Goal: Find specific page/section: Find specific page/section

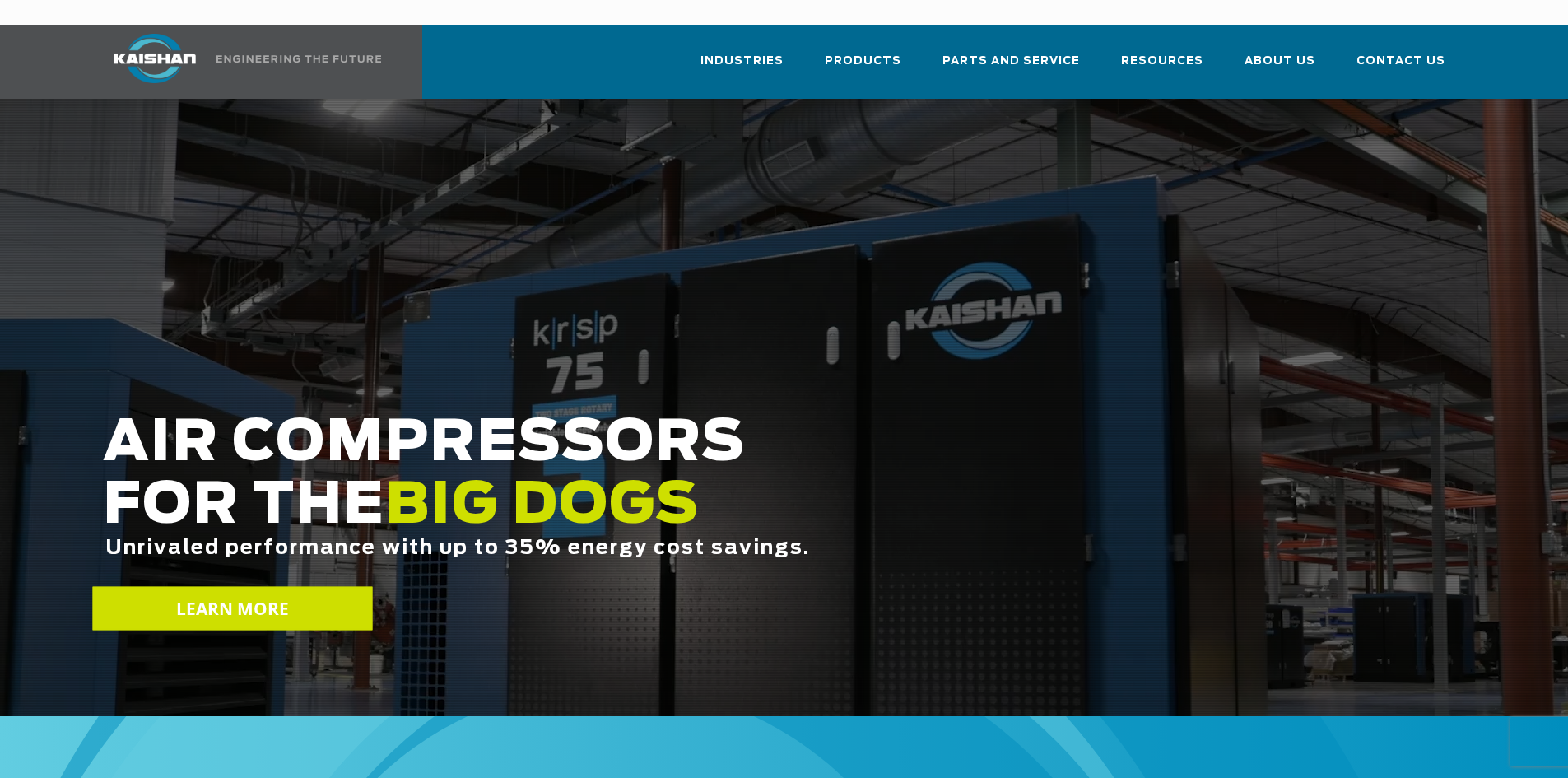
click at [202, 597] on span "LEARN MORE" at bounding box center [232, 608] width 114 height 23
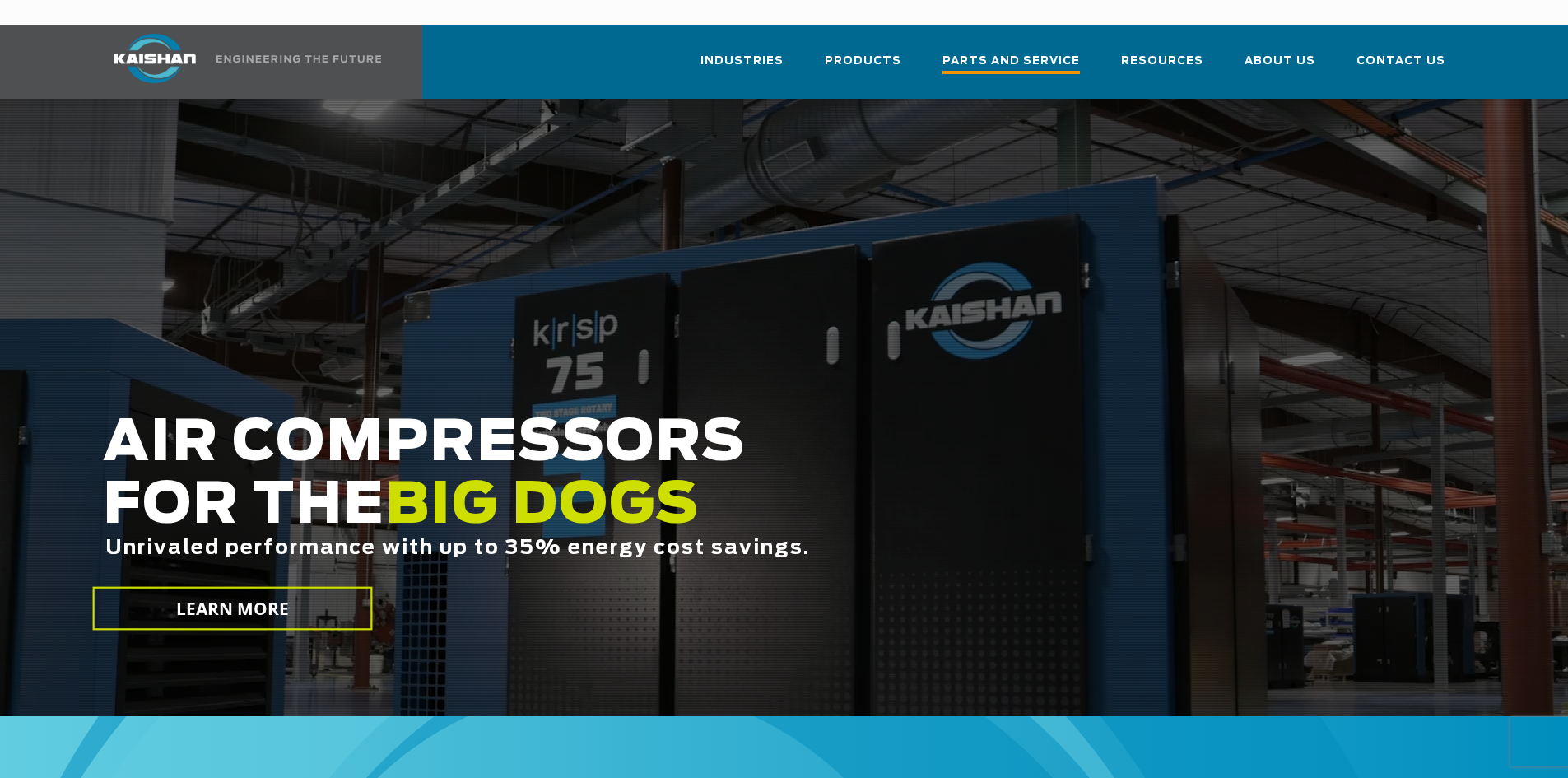
click at [1013, 52] on span "Parts and Service" at bounding box center [1011, 63] width 137 height 23
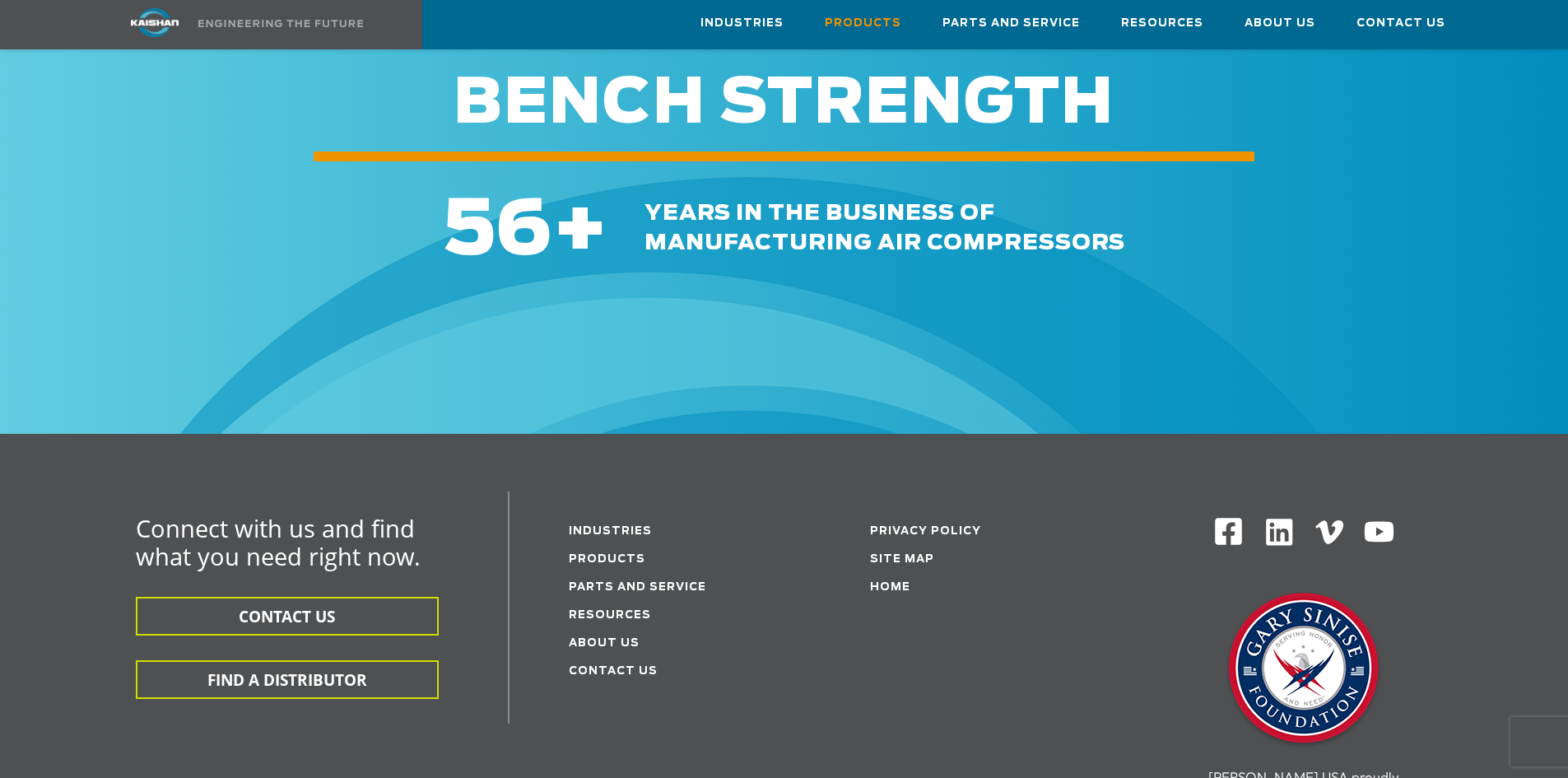
scroll to position [2469, 0]
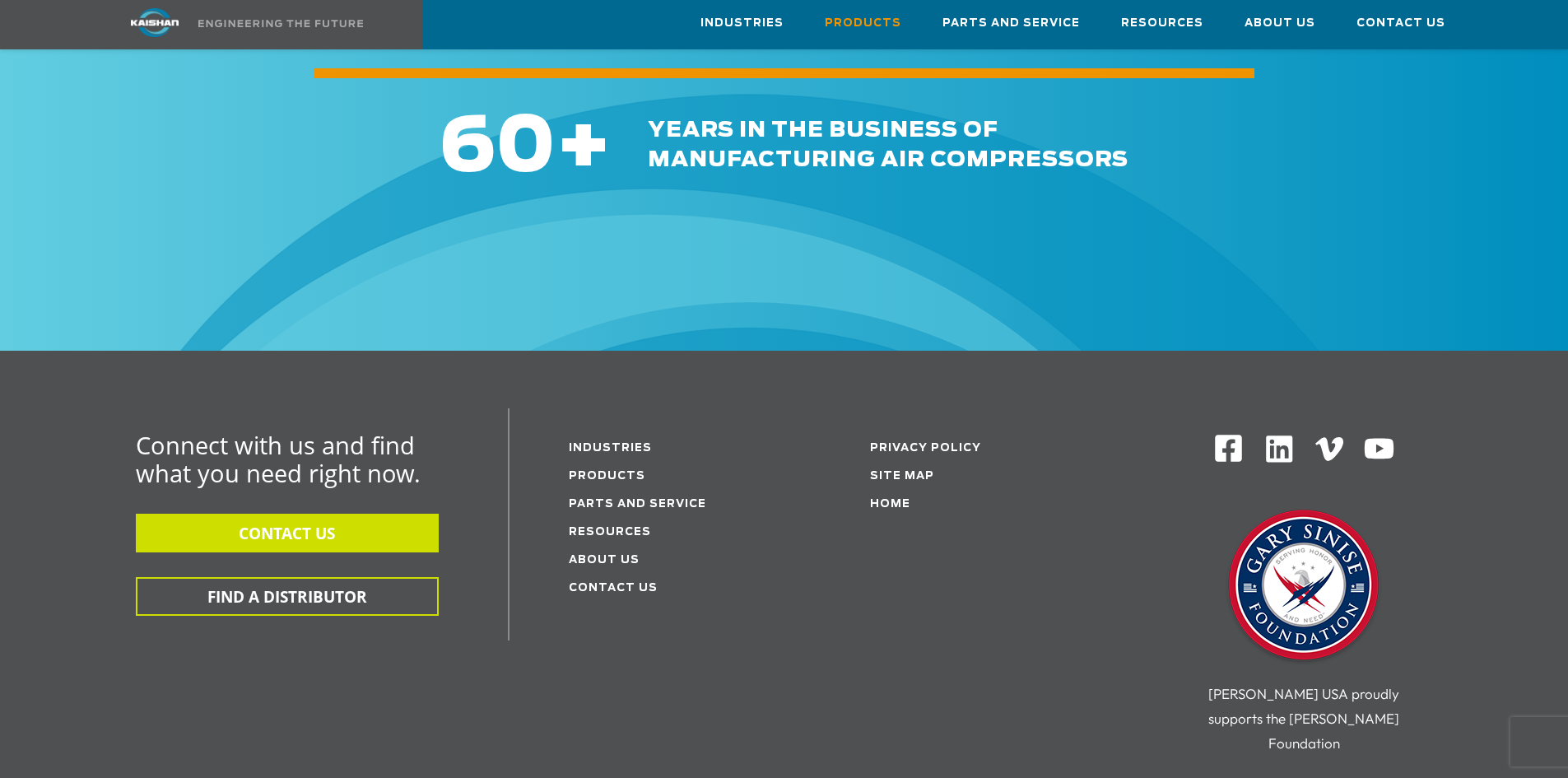
click at [290, 514] on button "CONTACT US" at bounding box center [287, 533] width 303 height 39
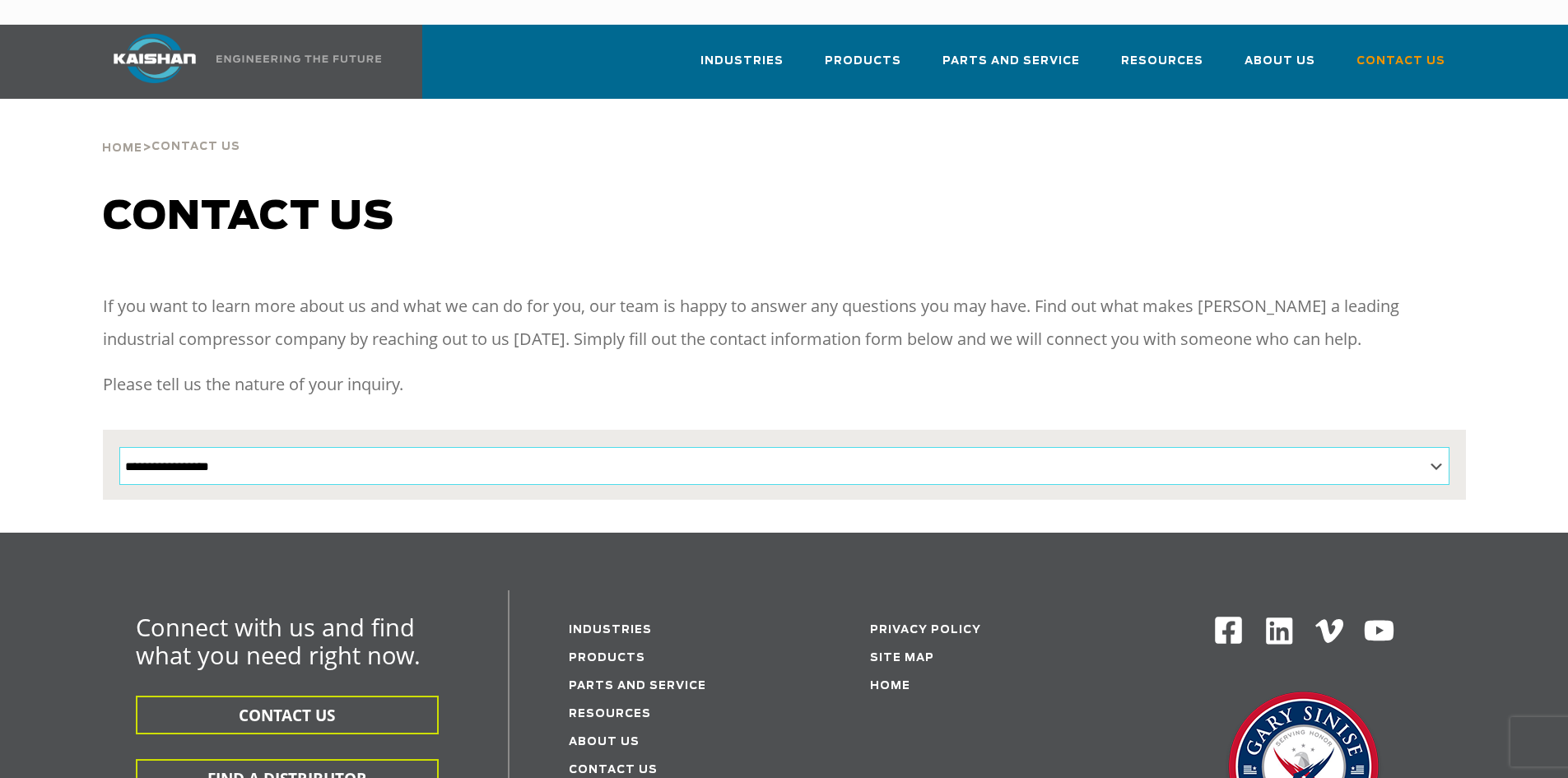
click at [789, 447] on select "**********" at bounding box center [784, 466] width 1330 height 38
drag, startPoint x: 655, startPoint y: 374, endPoint x: 607, endPoint y: 381, distance: 48.5
click at [655, 373] on p "Please tell us the nature of your inquiry." at bounding box center [784, 384] width 1363 height 33
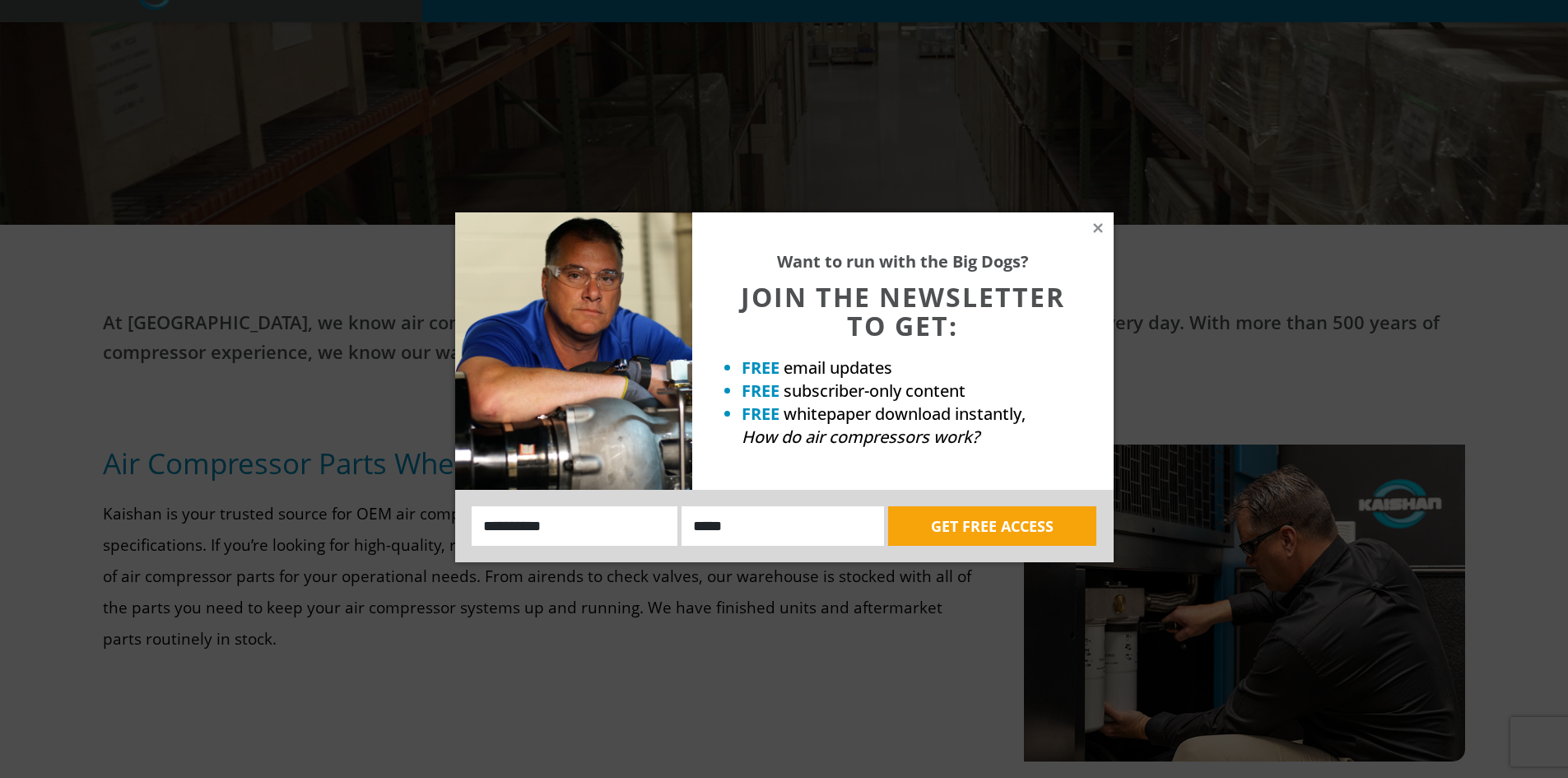
scroll to position [494, 0]
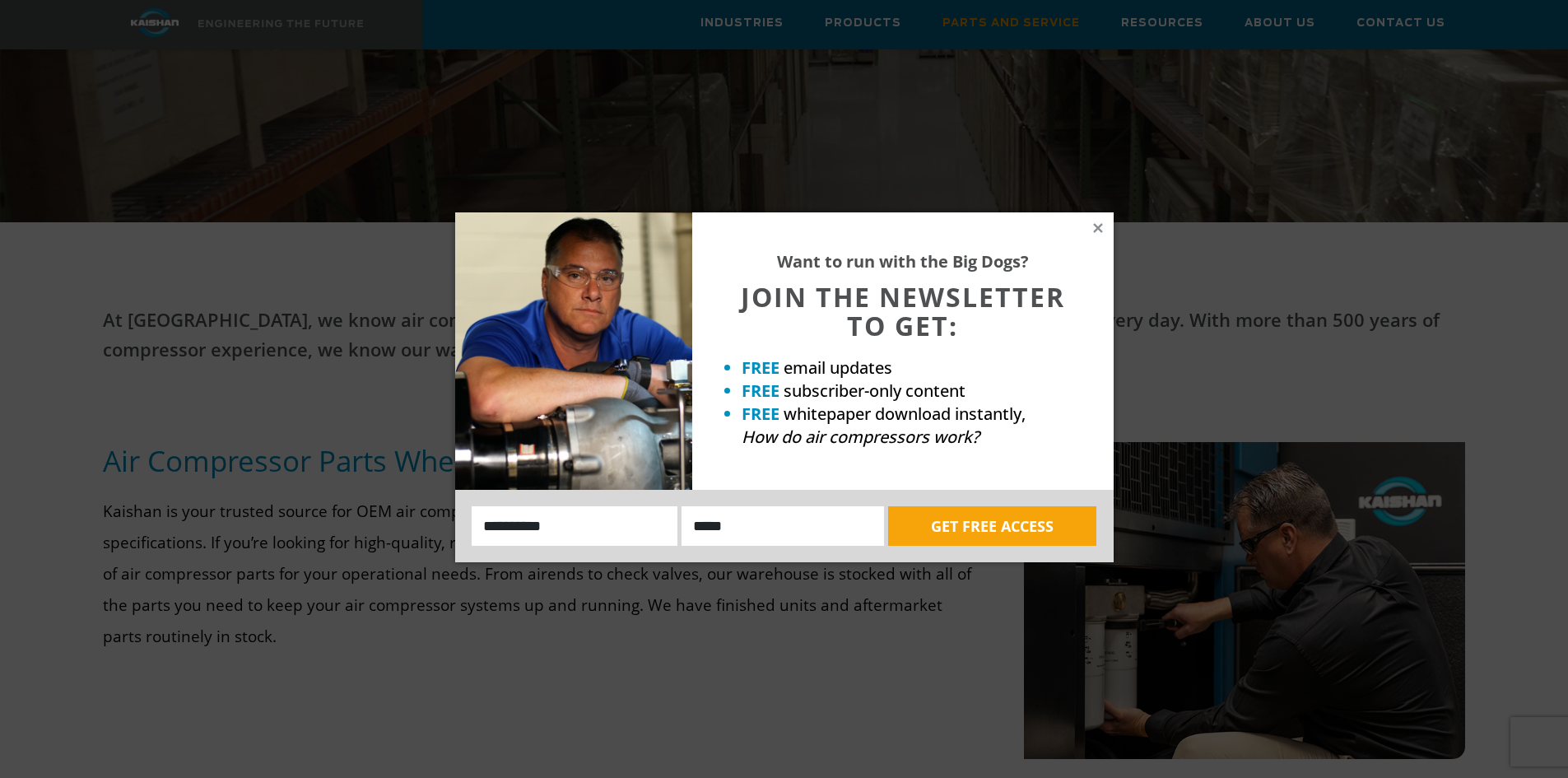
drag, startPoint x: 1095, startPoint y: 223, endPoint x: 1027, endPoint y: 260, distance: 77.4
click at [1096, 223] on icon at bounding box center [1098, 228] width 15 height 15
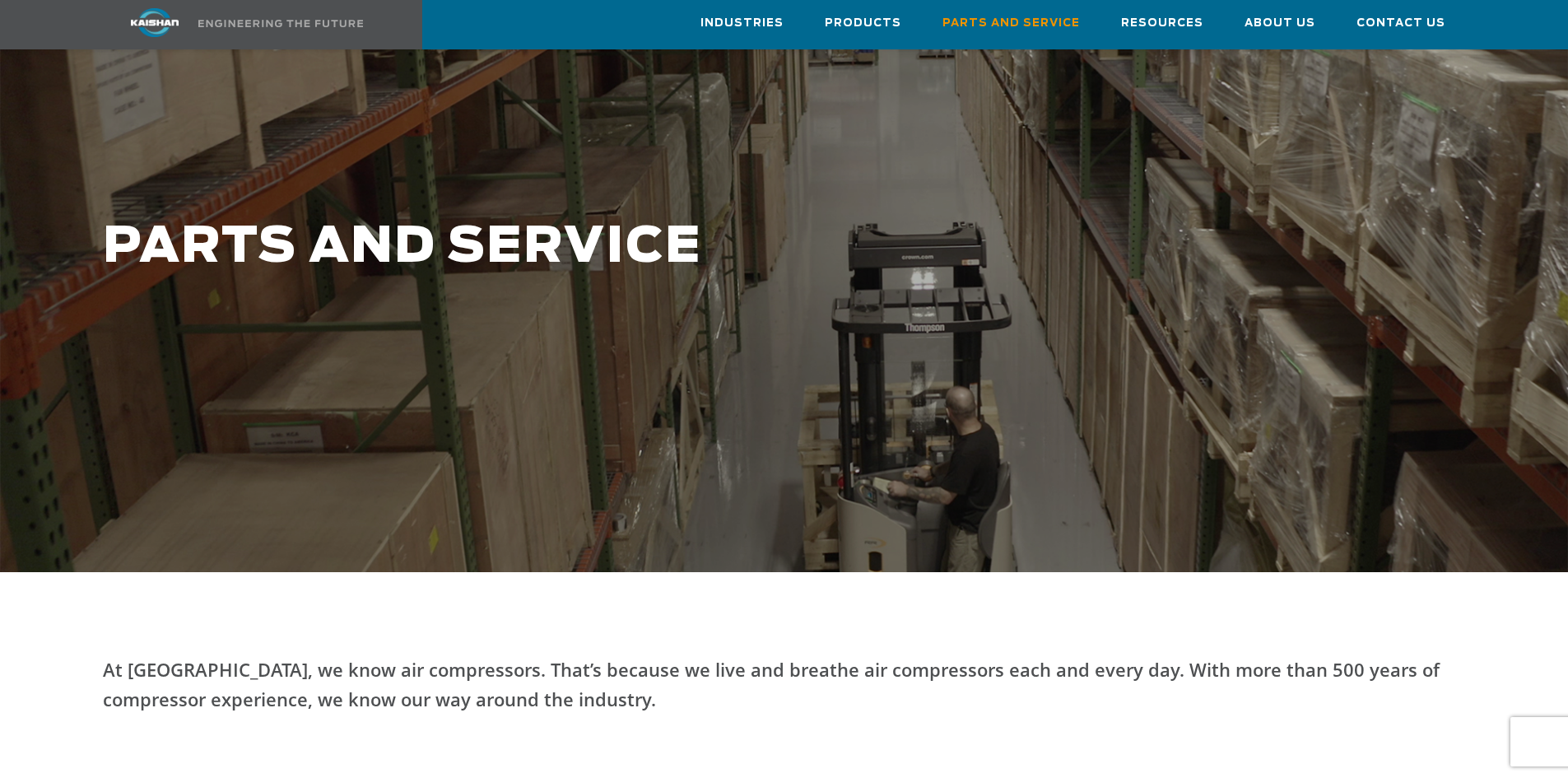
scroll to position [0, 0]
